Goal: Information Seeking & Learning: Learn about a topic

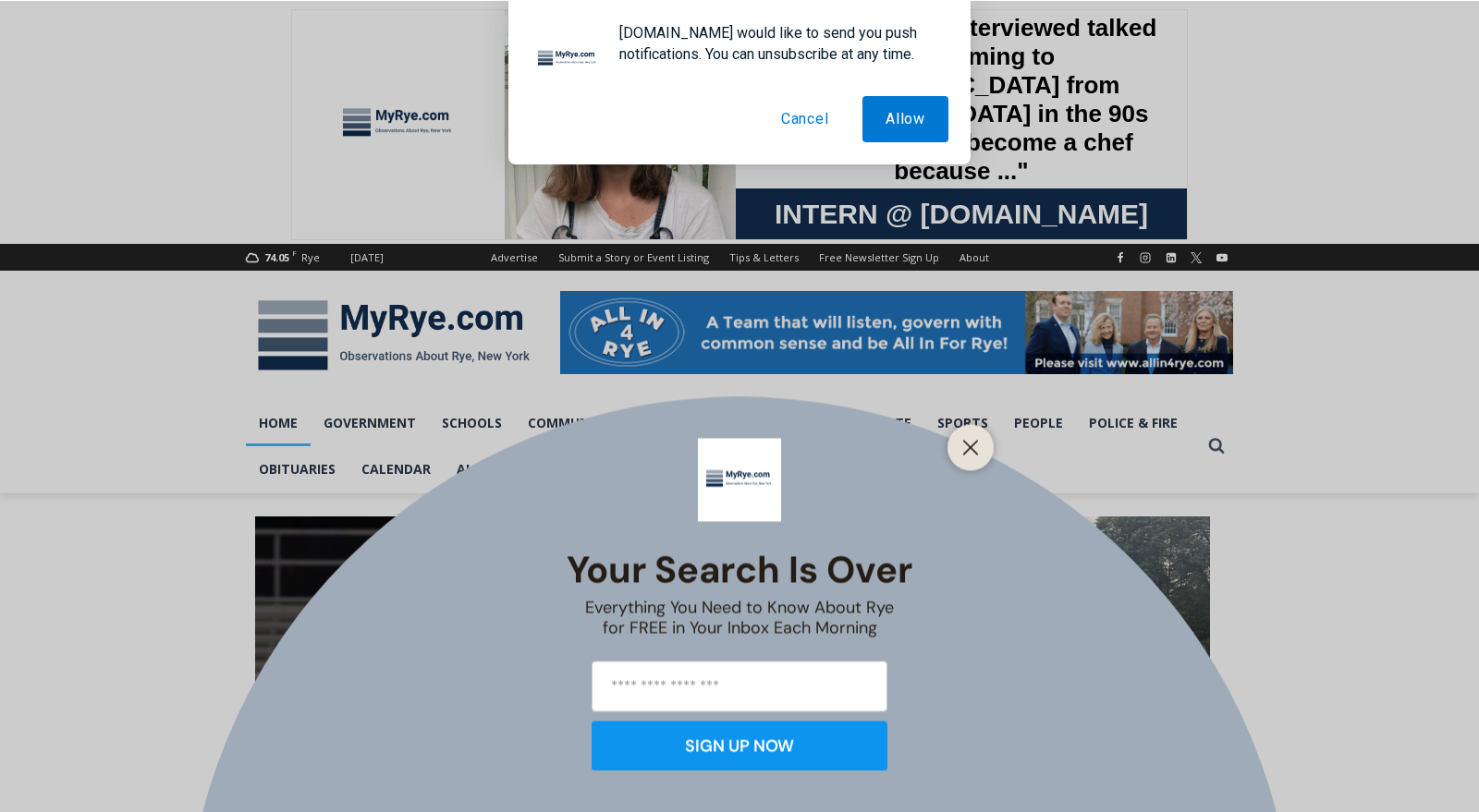
click at [810, 115] on button "Cancel" at bounding box center [804, 119] width 94 height 47
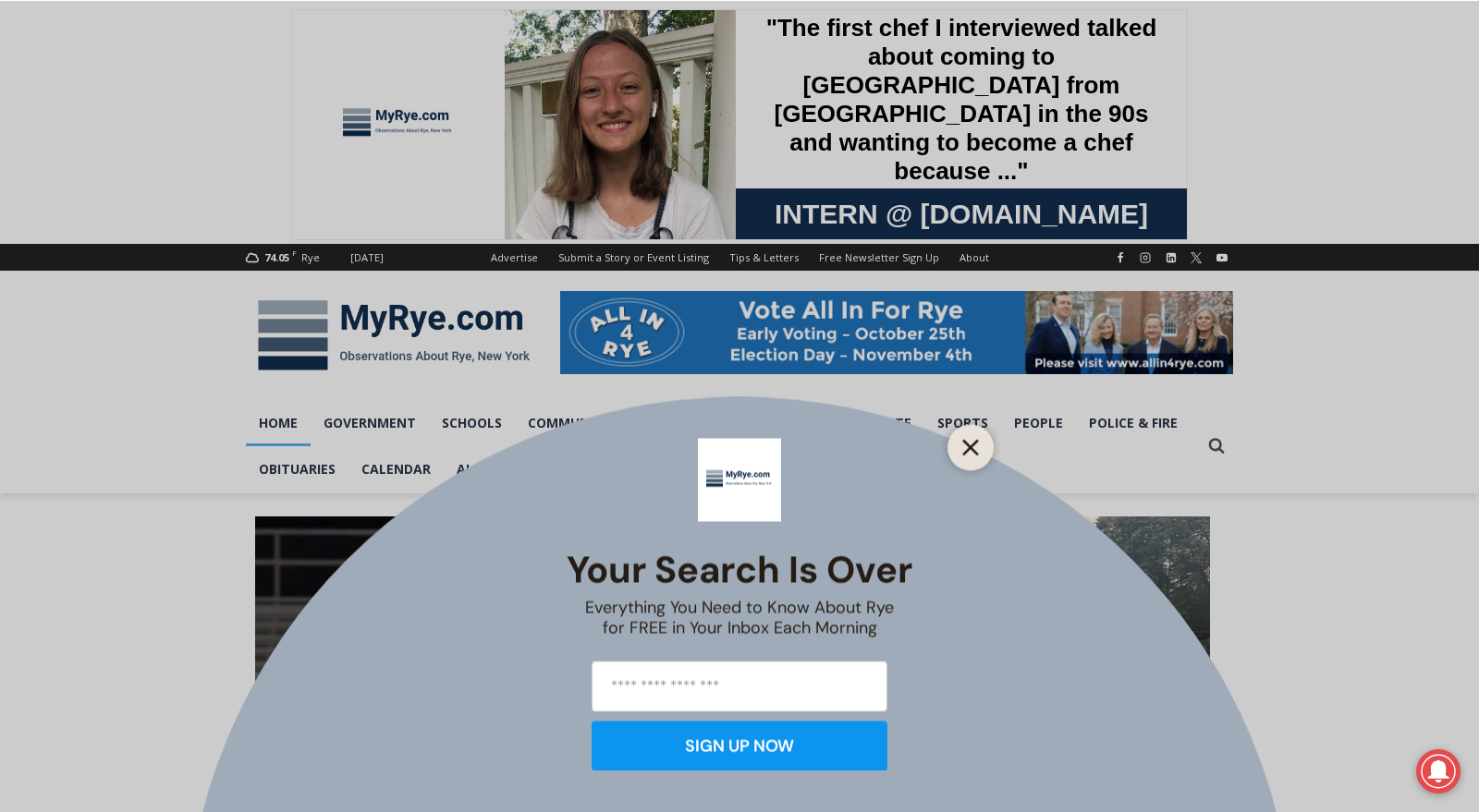
click at [968, 448] on line "Close" at bounding box center [970, 446] width 13 height 13
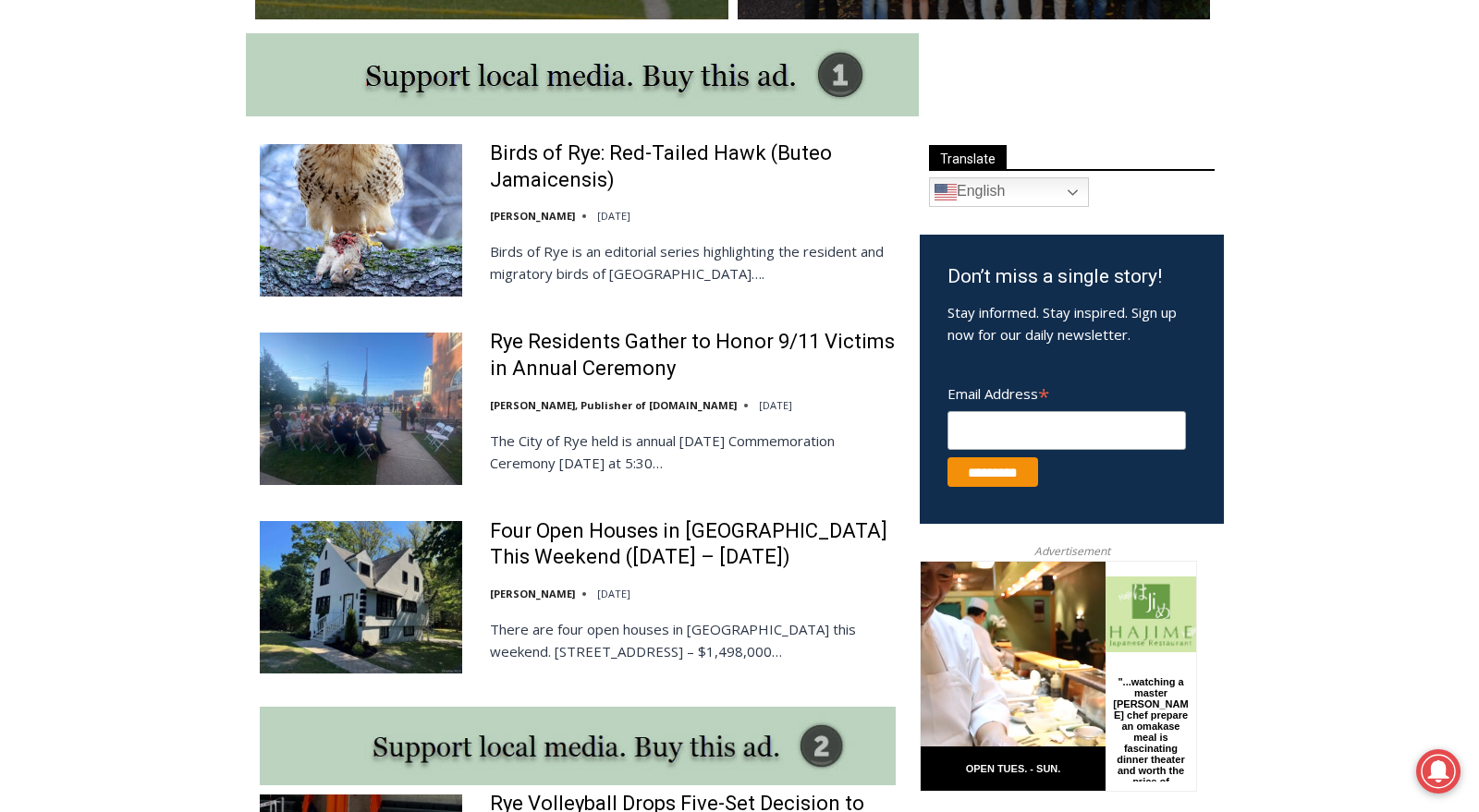
scroll to position [970, 0]
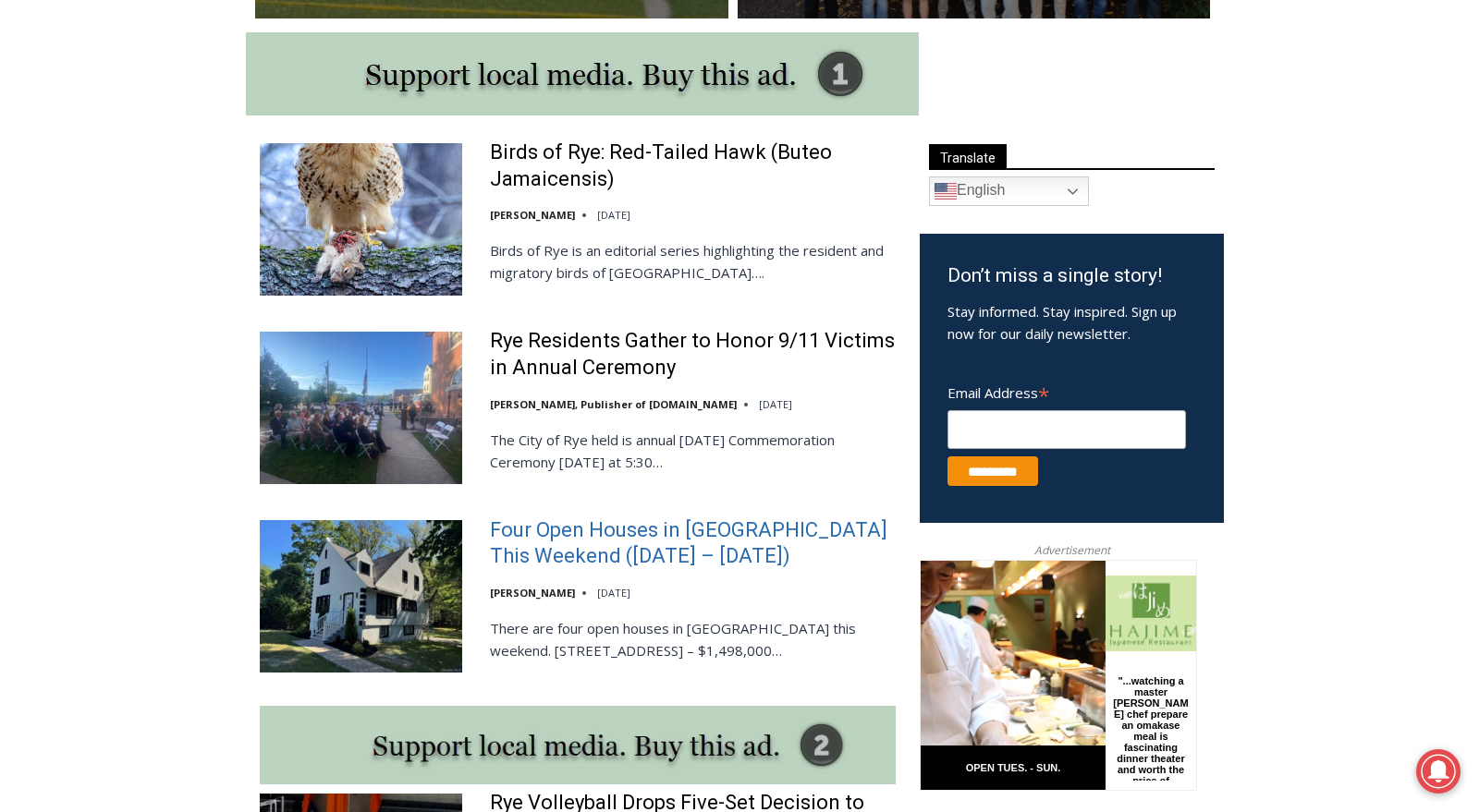
click at [607, 536] on link "Four Open Houses in [GEOGRAPHIC_DATA] This Weekend ([DATE] – [DATE])" at bounding box center [692, 543] width 406 height 53
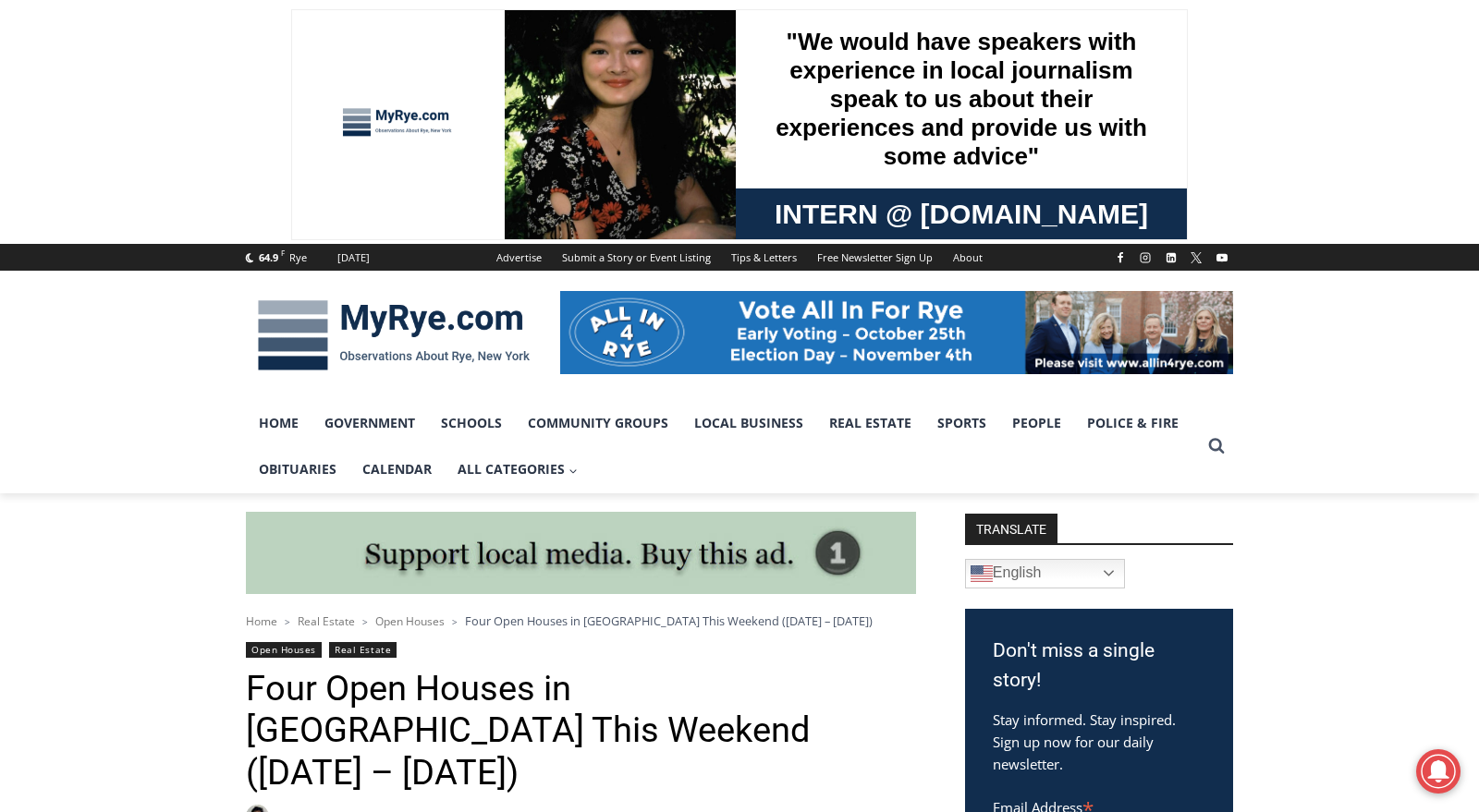
click at [415, 317] on img at bounding box center [394, 335] width 296 height 96
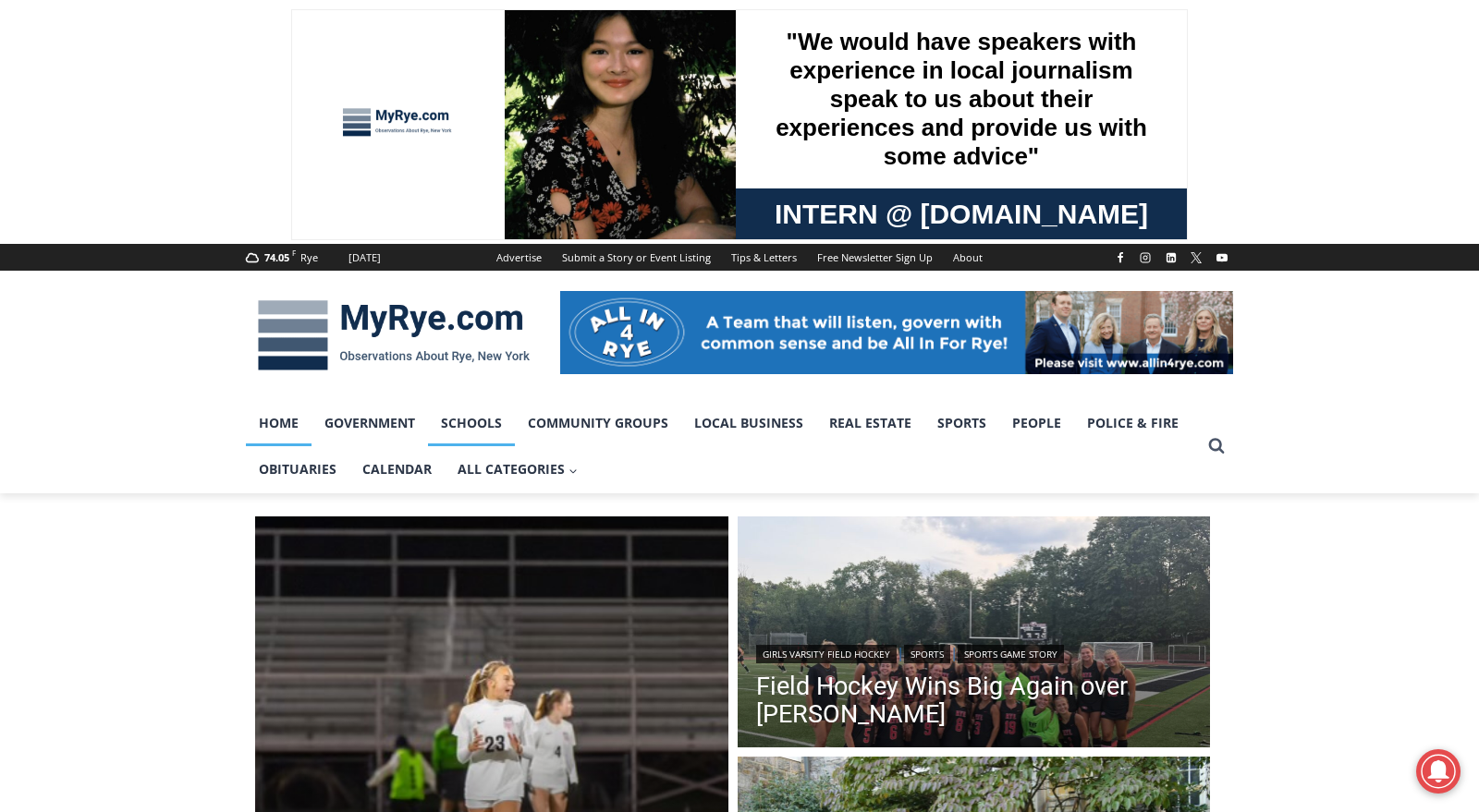
click at [491, 419] on link "Schools" at bounding box center [471, 422] width 87 height 47
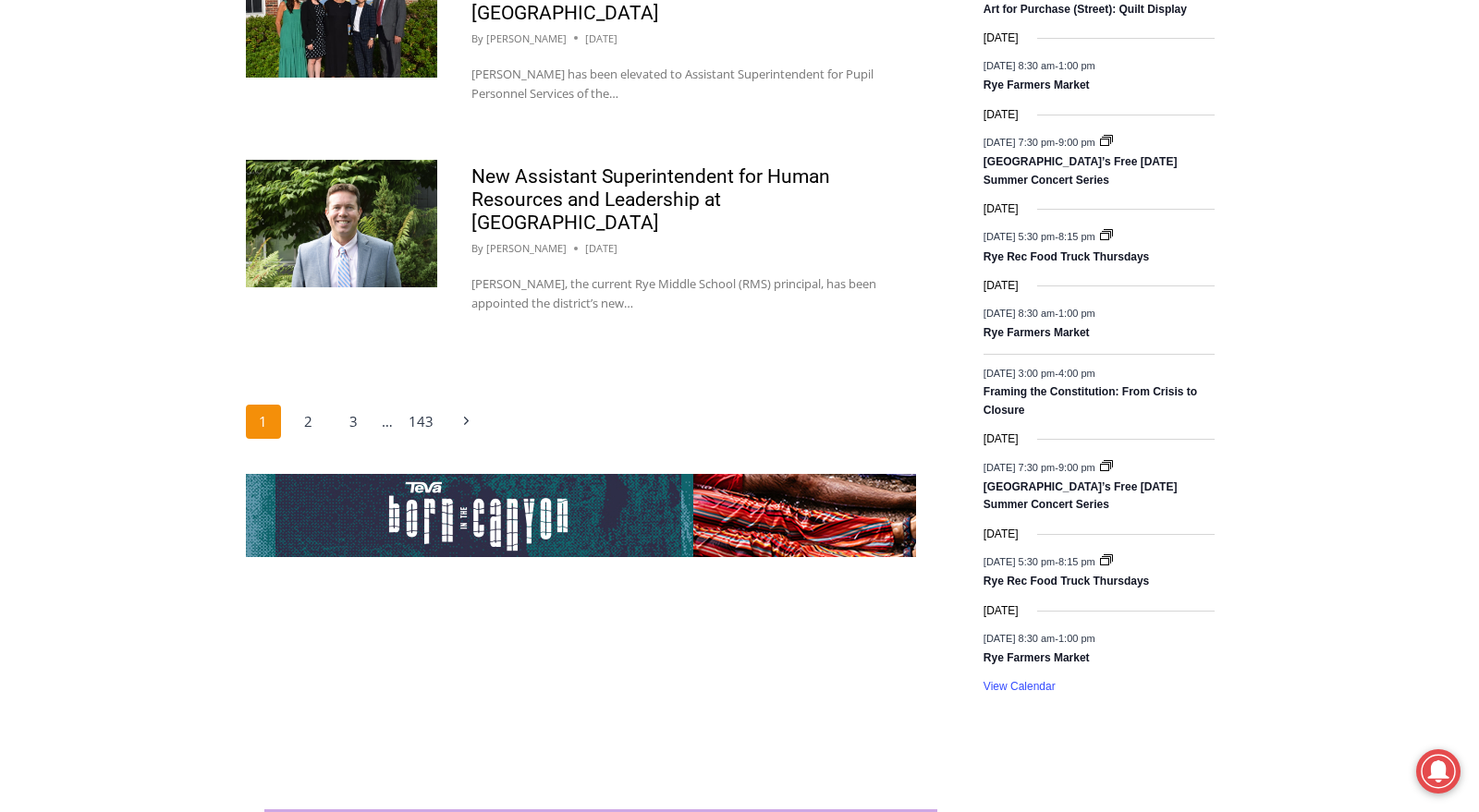
scroll to position [3063, 0]
